Goal: Navigation & Orientation: Go to known website

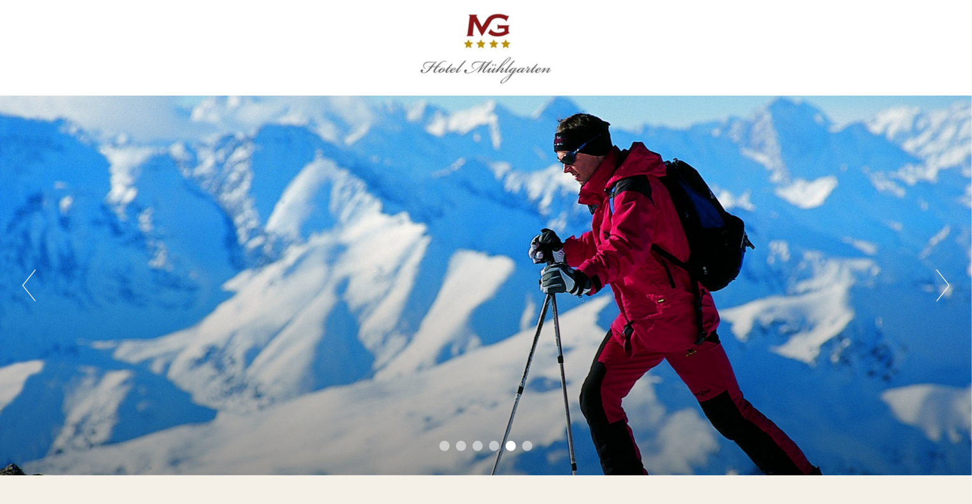
click at [27, 285] on button "Previous" at bounding box center [28, 285] width 13 height 32
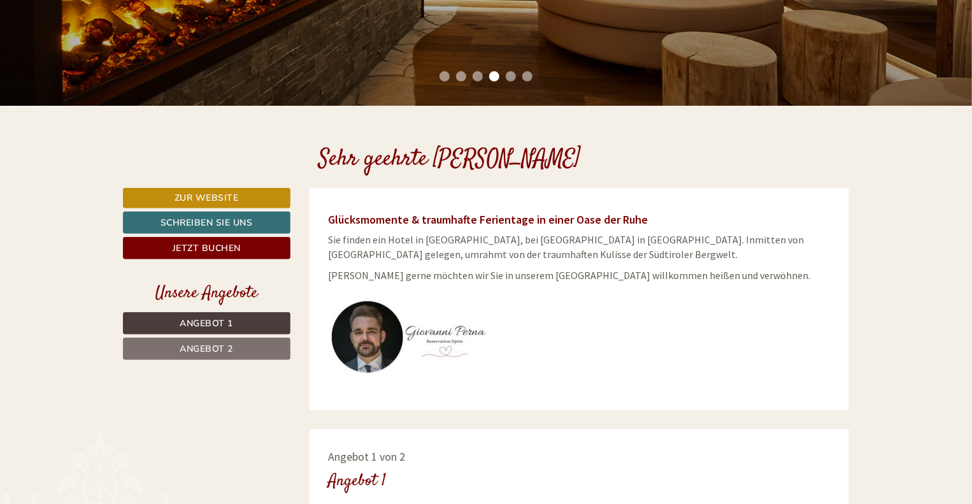
scroll to position [382, 0]
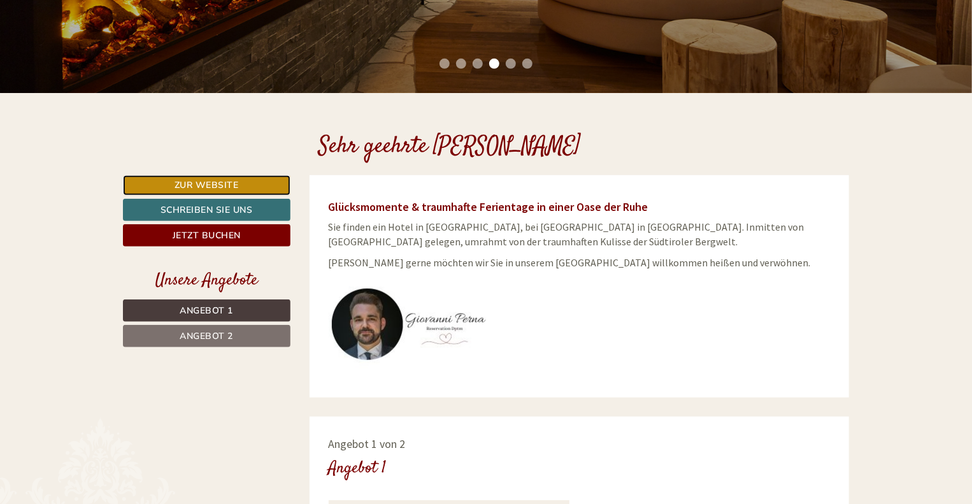
click at [171, 180] on link "Zur Website" at bounding box center [207, 185] width 168 height 20
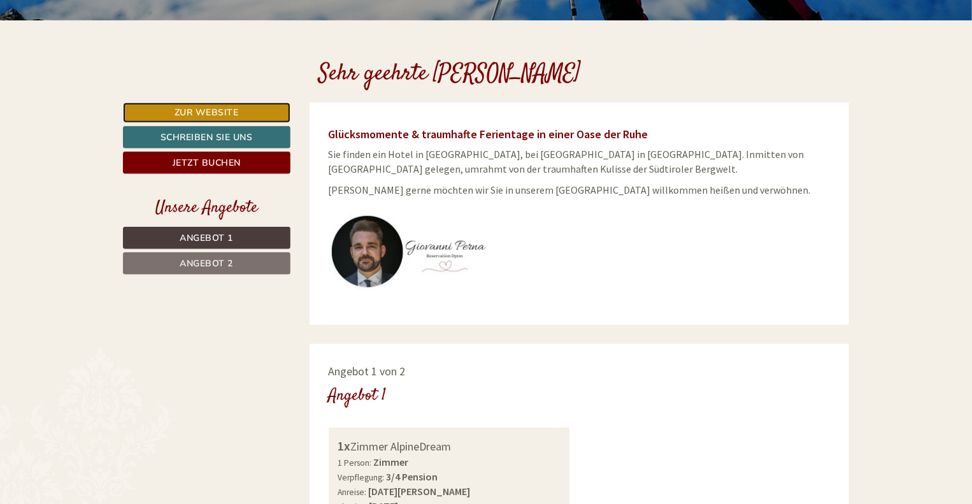
scroll to position [510, 0]
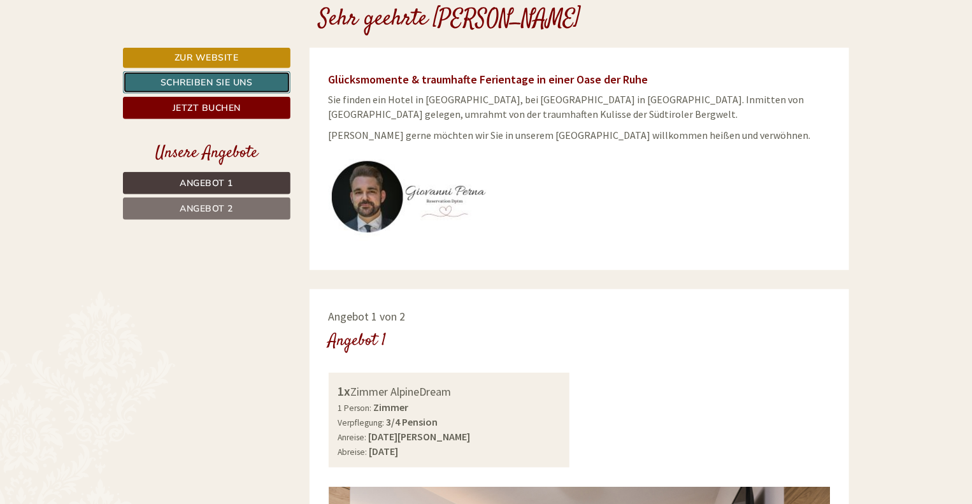
drag, startPoint x: 254, startPoint y: 83, endPoint x: 269, endPoint y: 91, distance: 17.1
click at [254, 83] on link "Schreiben Sie uns" at bounding box center [207, 82] width 168 height 22
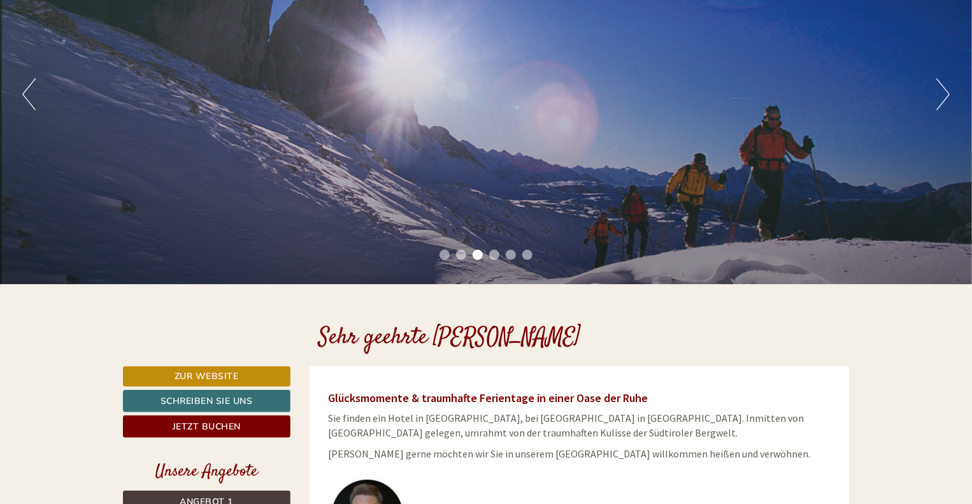
scroll to position [382, 0]
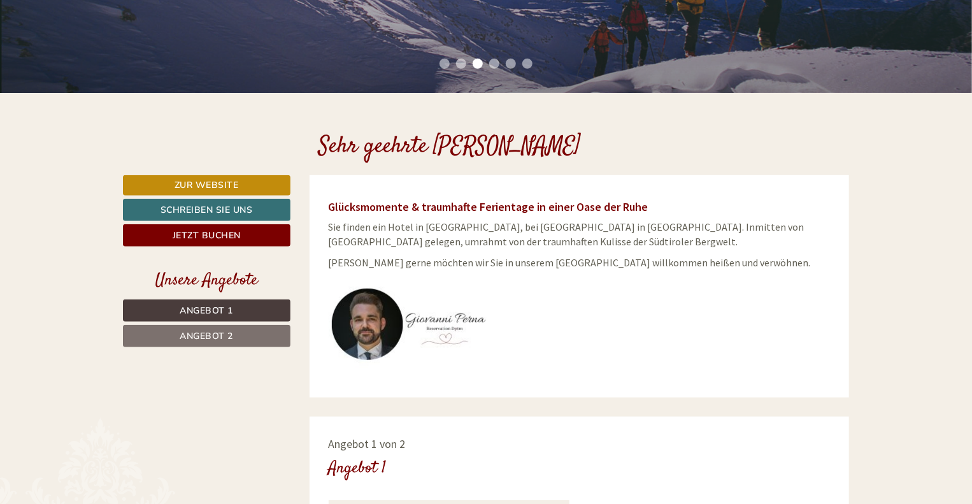
click at [150, 303] on link "Angebot 1" at bounding box center [207, 310] width 168 height 22
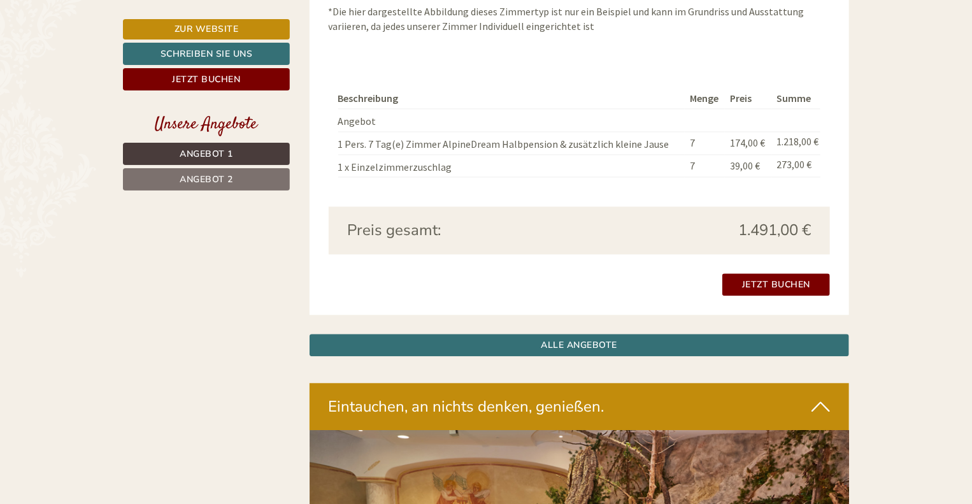
scroll to position [1372, 0]
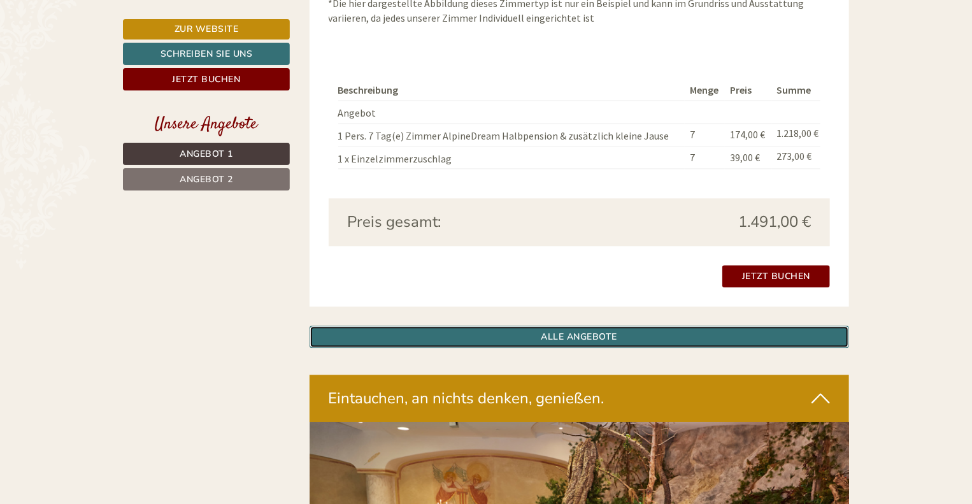
click at [553, 336] on link "ALLE ANGEBOTE" at bounding box center [580, 337] width 540 height 22
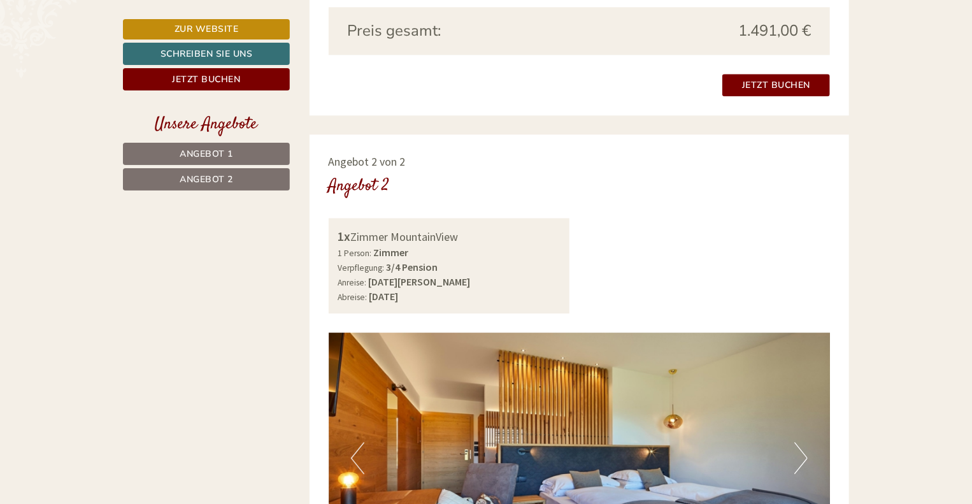
scroll to position [1691, 0]
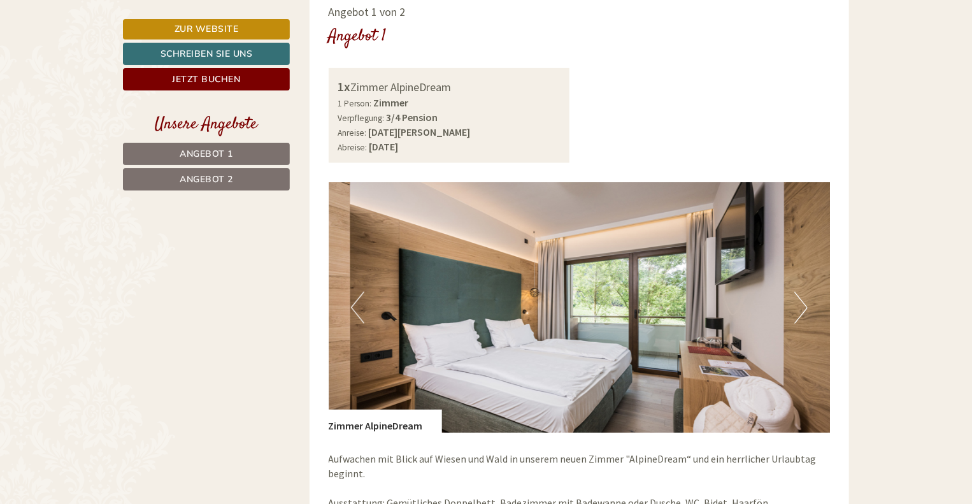
scroll to position [735, 0]
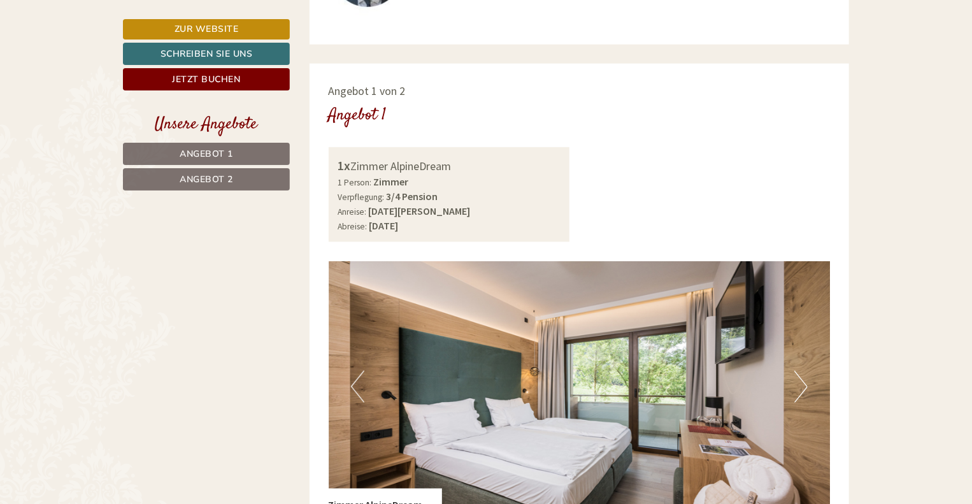
click at [168, 23] on link "Zur Website" at bounding box center [206, 29] width 167 height 20
